Goal: Find specific page/section: Find specific page/section

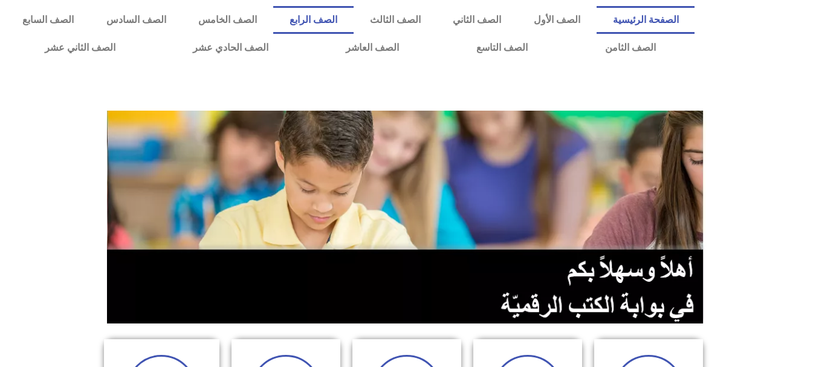
click at [354, 18] on link "الصف الرابع" at bounding box center [313, 20] width 80 height 28
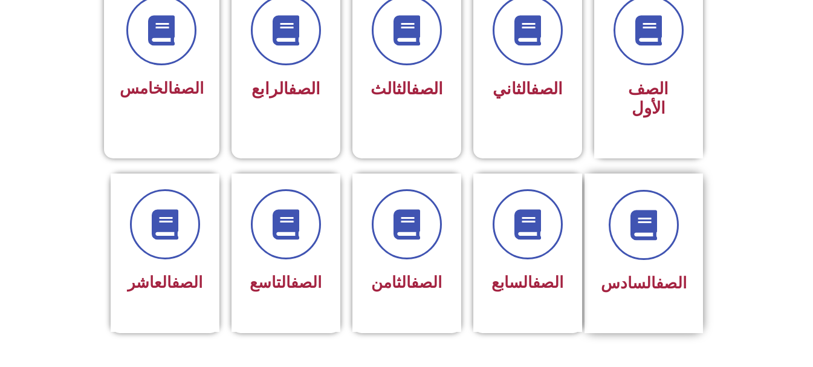
scroll to position [363, 0]
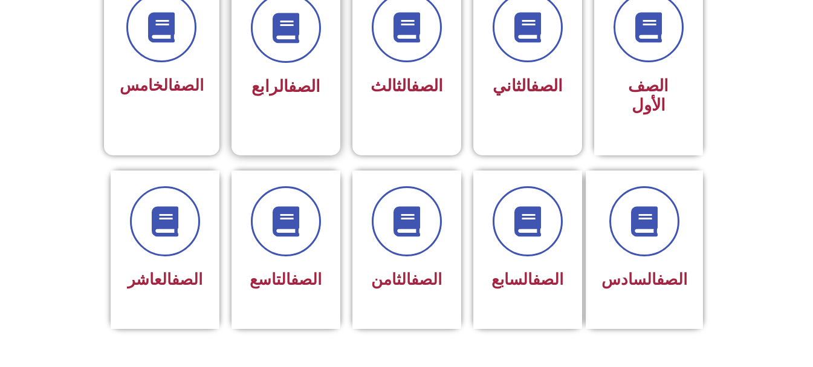
click at [323, 71] on div "الصف الرابع" at bounding box center [286, 47] width 76 height 109
click at [286, 52] on span at bounding box center [285, 27] width 77 height 77
click at [284, 36] on icon at bounding box center [285, 27] width 33 height 33
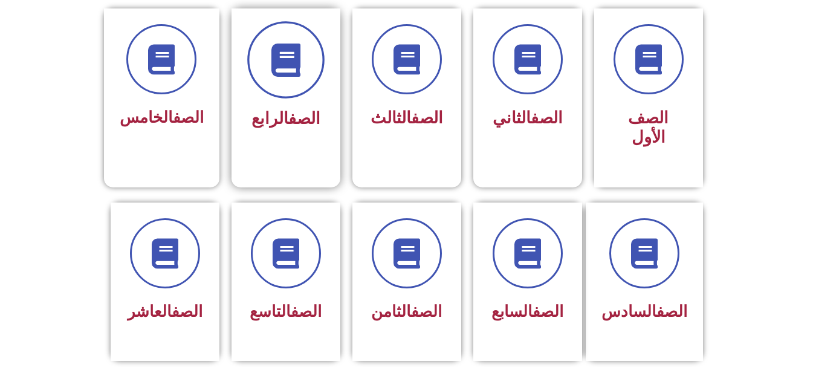
scroll to position [302, 0]
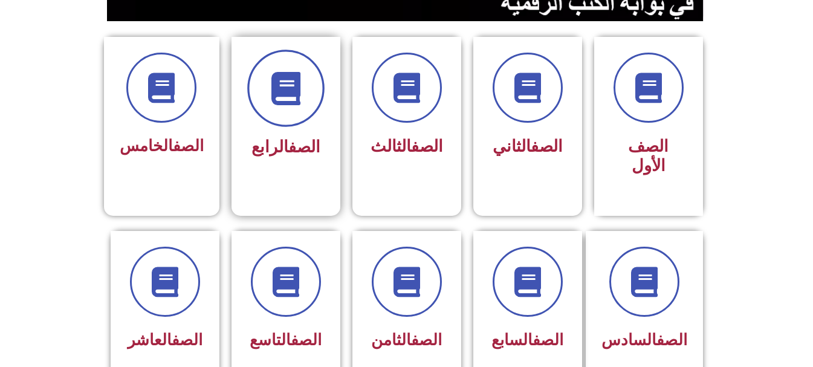
click at [294, 111] on span at bounding box center [285, 88] width 77 height 77
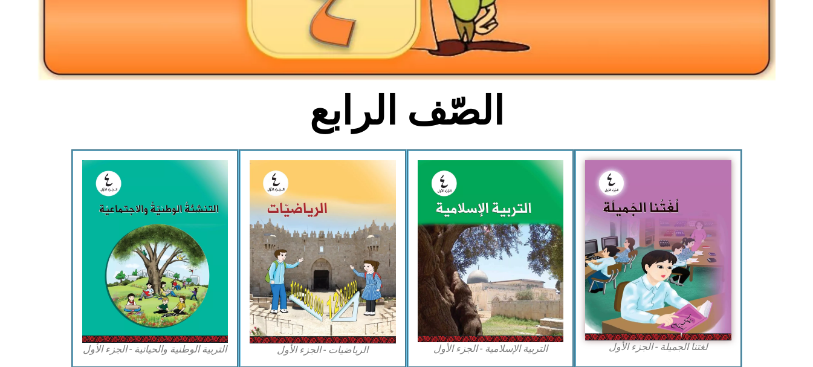
scroll to position [363, 0]
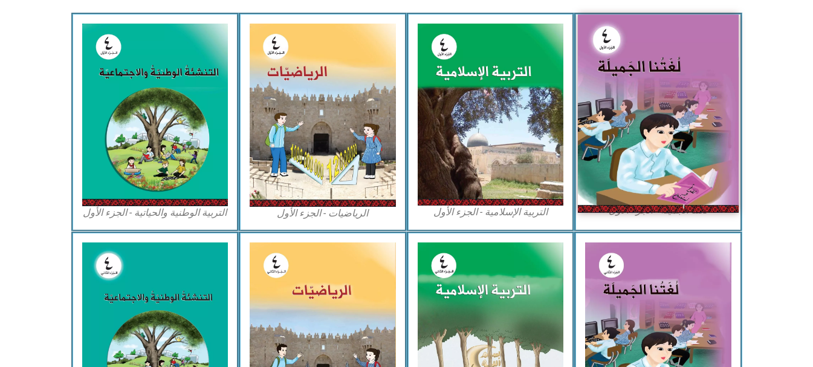
click at [662, 142] on img at bounding box center [658, 114] width 161 height 198
click at [714, 85] on img at bounding box center [658, 114] width 161 height 198
click at [654, 166] on img at bounding box center [658, 114] width 161 height 198
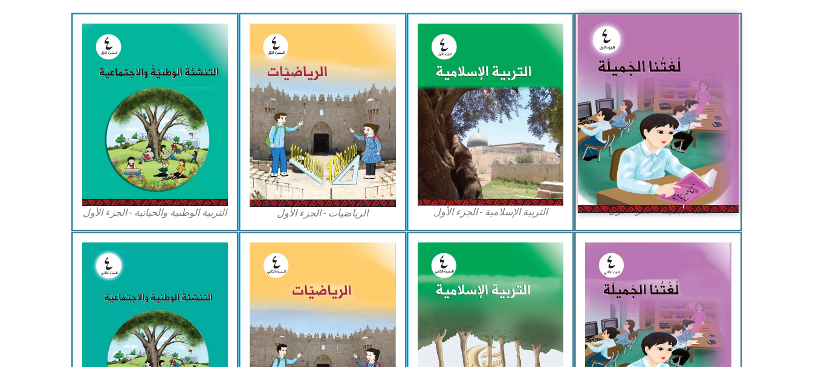
click at [646, 163] on img at bounding box center [658, 114] width 161 height 198
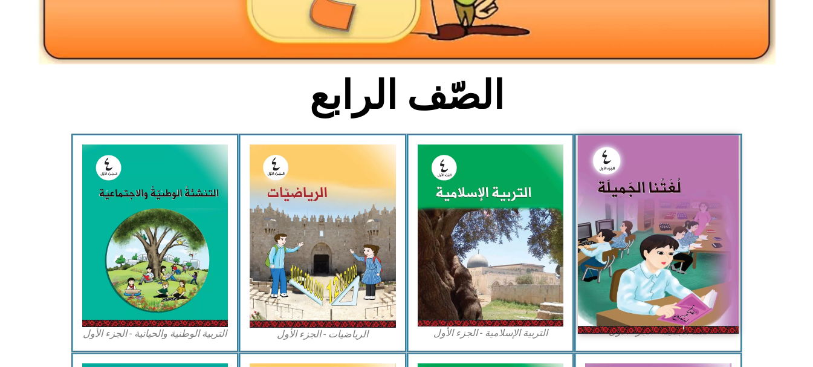
click at [669, 214] on img at bounding box center [658, 234] width 161 height 198
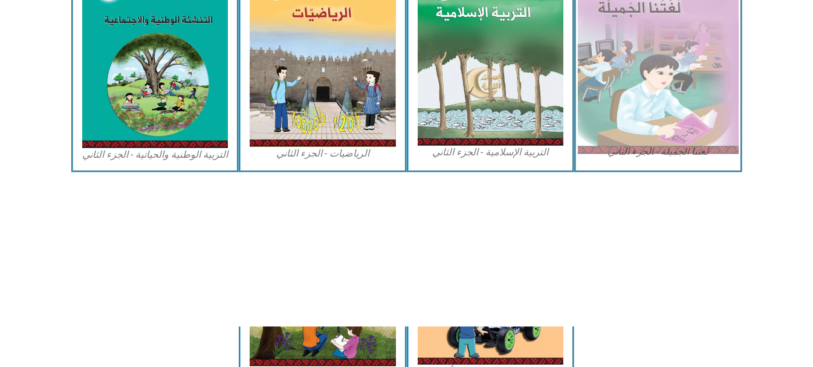
scroll to position [716, 0]
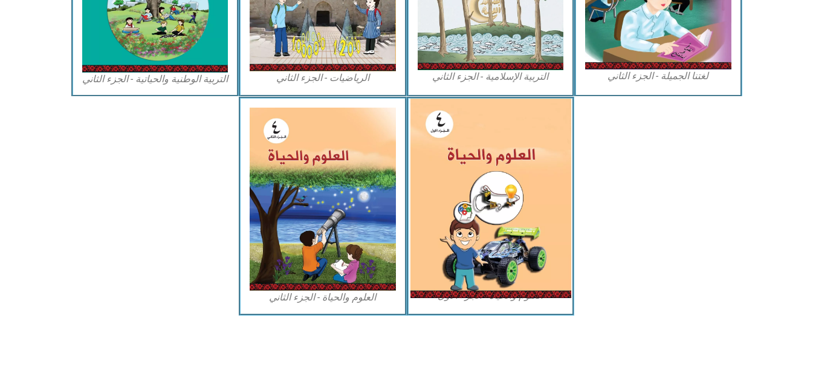
click at [470, 218] on img at bounding box center [490, 198] width 161 height 199
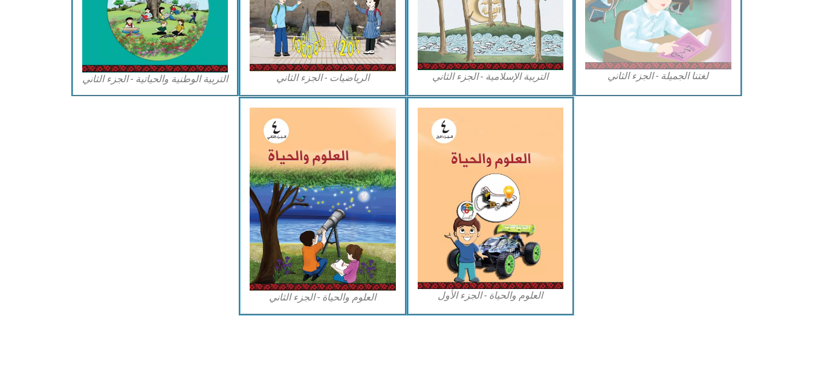
click at [665, 74] on figcaption "لغتنا الجميلة - الجزء الثاني" at bounding box center [658, 76] width 146 height 13
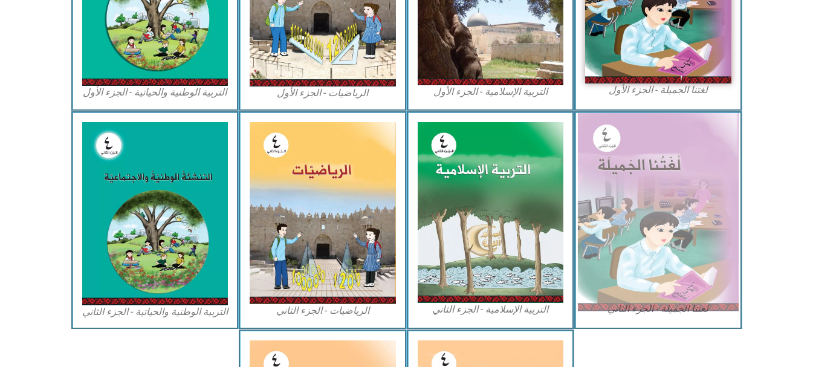
scroll to position [474, 0]
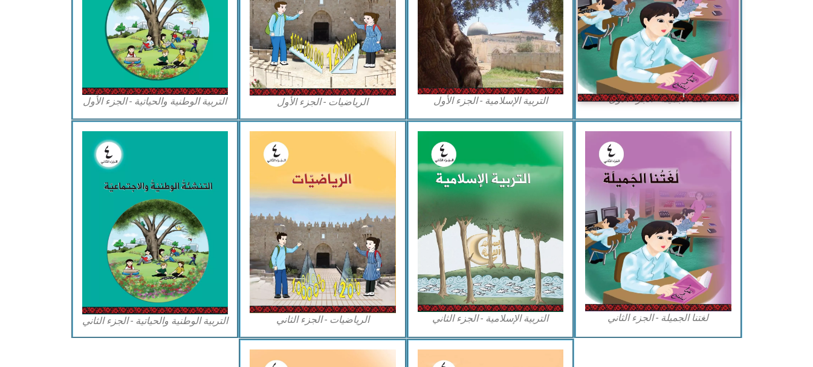
click at [678, 82] on img at bounding box center [658, 2] width 161 height 198
click at [681, 81] on img at bounding box center [658, 2] width 161 height 198
click at [681, 84] on img at bounding box center [658, 2] width 161 height 198
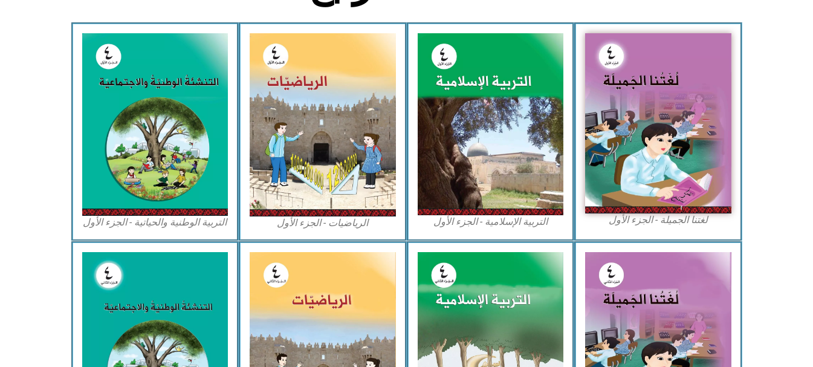
scroll to position [172, 0]
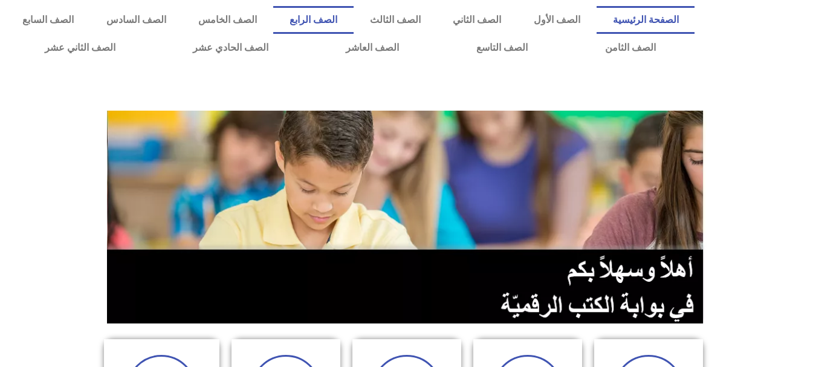
click at [354, 22] on link "الصف الرابع" at bounding box center [313, 20] width 80 height 28
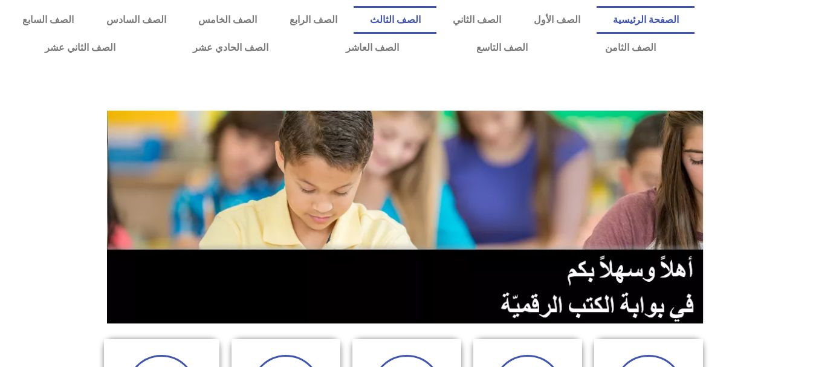
click at [437, 17] on link "الصف الثالث" at bounding box center [395, 20] width 83 height 28
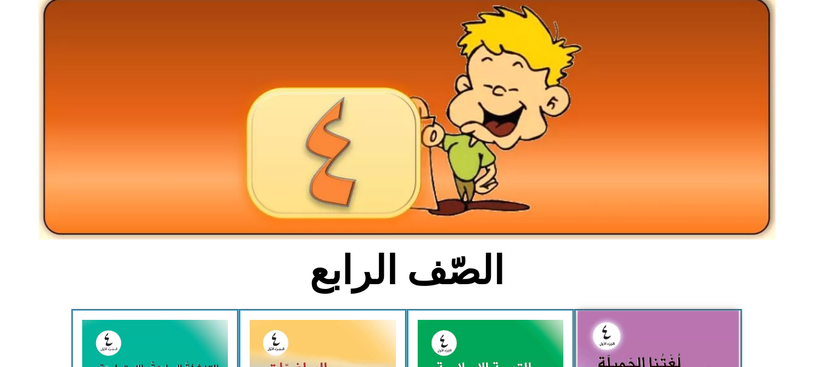
scroll to position [181, 0]
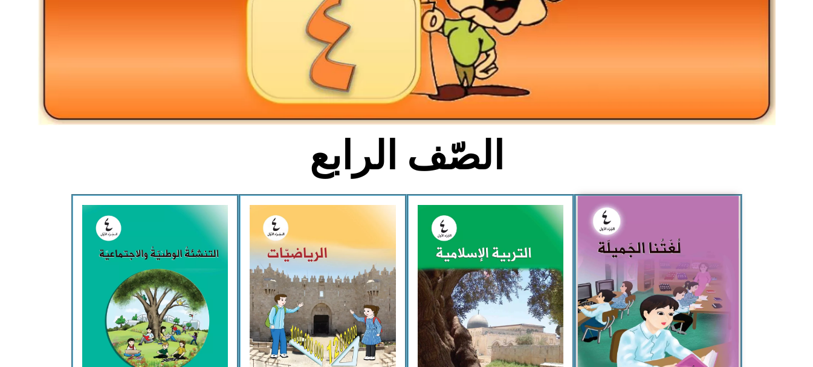
click at [613, 245] on img at bounding box center [658, 295] width 161 height 198
click at [660, 281] on img at bounding box center [658, 295] width 161 height 198
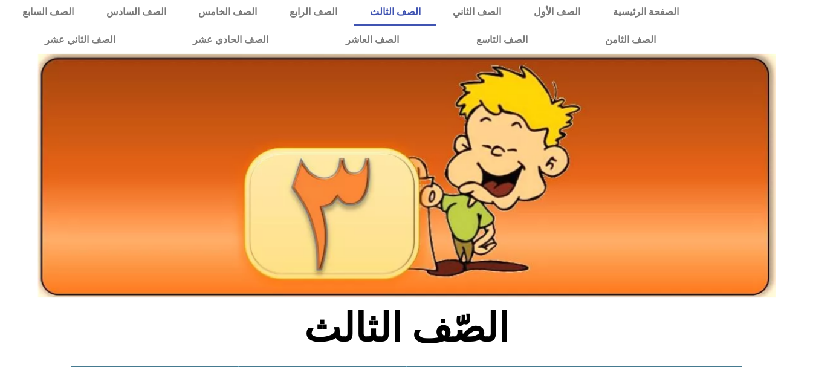
scroll to position [302, 0]
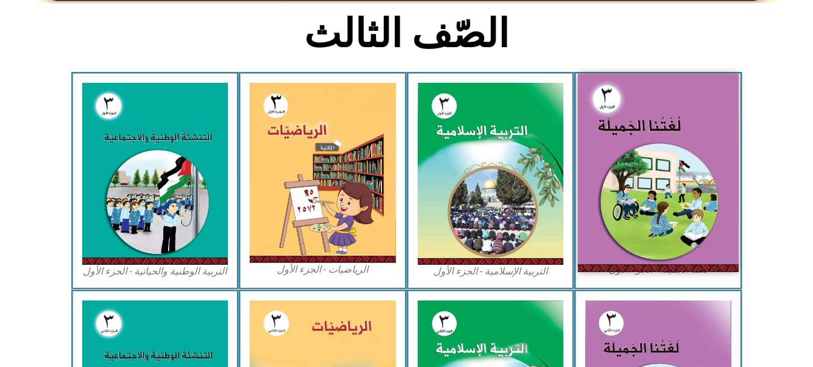
click at [632, 175] on img at bounding box center [658, 173] width 161 height 198
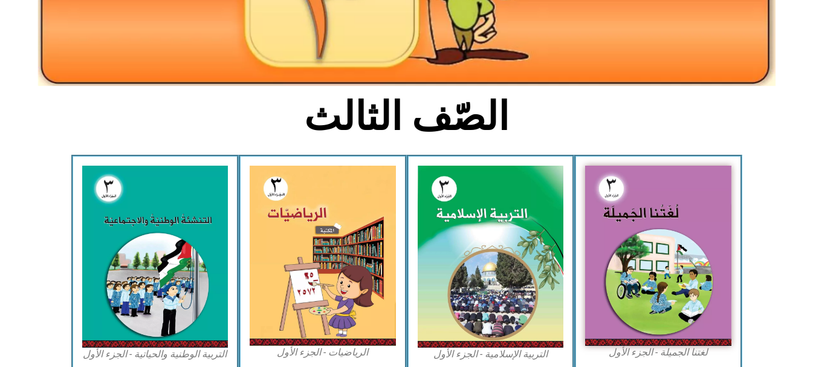
scroll to position [60, 0]
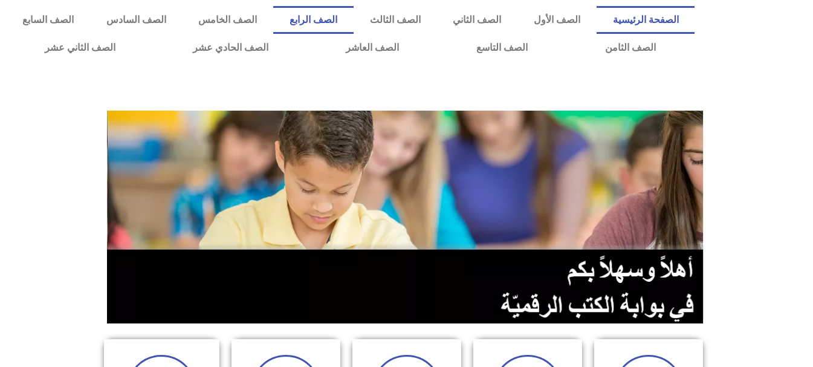
click at [354, 23] on link "الصف الرابع" at bounding box center [313, 20] width 80 height 28
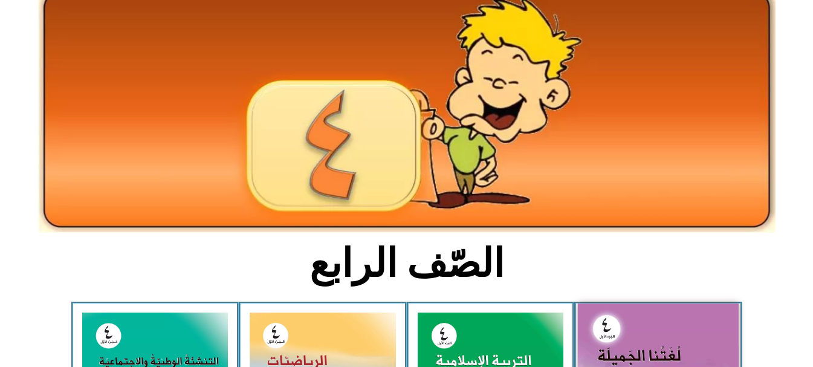
scroll to position [181, 0]
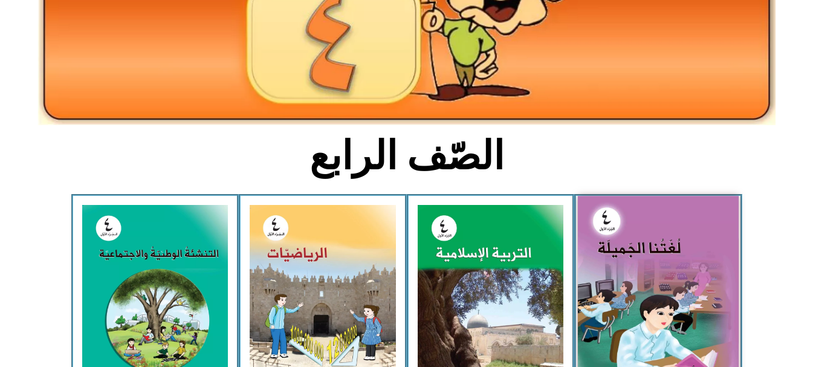
click at [675, 250] on img at bounding box center [658, 295] width 161 height 198
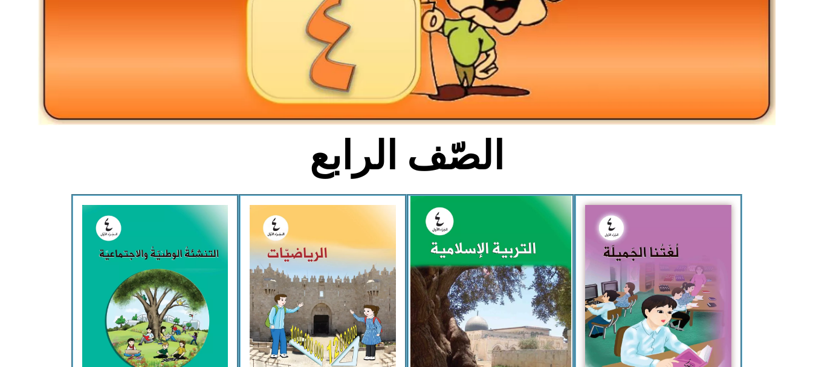
click at [505, 259] on img at bounding box center [490, 296] width 161 height 200
drag, startPoint x: 505, startPoint y: 259, endPoint x: 338, endPoint y: 266, distance: 167.0
click at [502, 260] on img at bounding box center [490, 296] width 161 height 200
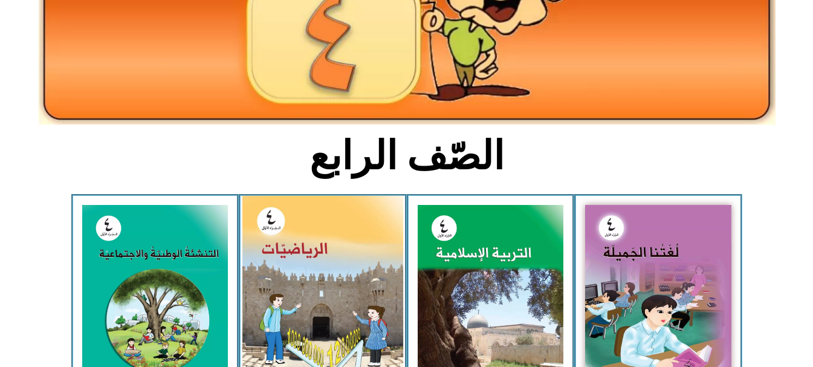
click at [338, 266] on img at bounding box center [322, 296] width 161 height 201
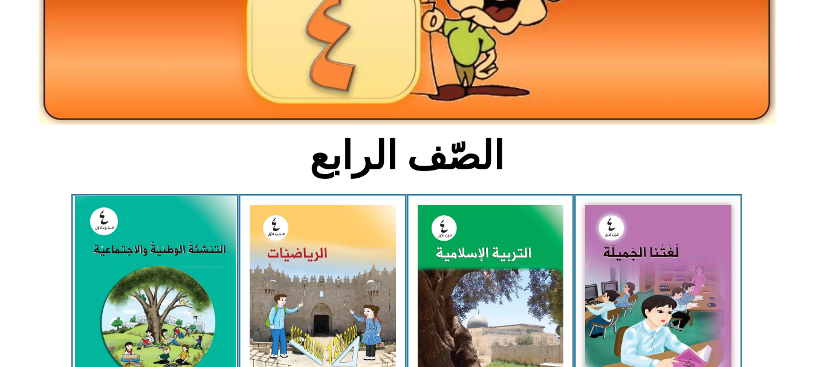
click at [205, 282] on img at bounding box center [154, 296] width 161 height 200
